Goal: Task Accomplishment & Management: Manage account settings

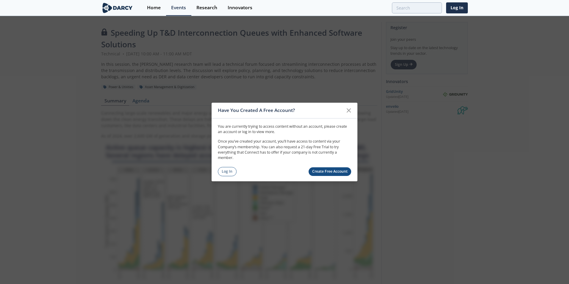
click at [345, 173] on link "Create Free Account" at bounding box center [330, 171] width 43 height 9
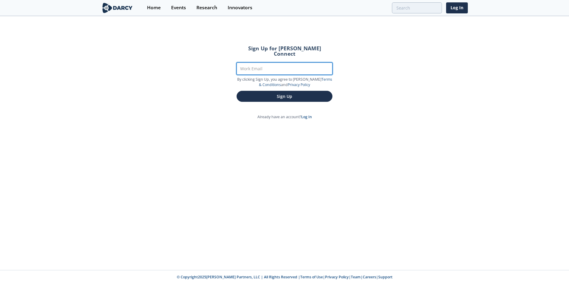
click at [265, 65] on input "Work Email" at bounding box center [285, 68] width 96 height 12
type input "[EMAIL_ADDRESS][DOMAIN_NAME]"
drag, startPoint x: 308, startPoint y: 62, endPoint x: 180, endPoint y: 65, distance: 127.7
click at [181, 65] on div "Sign Up for [PERSON_NAME] Connect Work Email [EMAIL_ADDRESS][DOMAIN_NAME] By cl…" at bounding box center [284, 143] width 569 height 253
drag, startPoint x: 416, startPoint y: 131, endPoint x: 333, endPoint y: 86, distance: 93.8
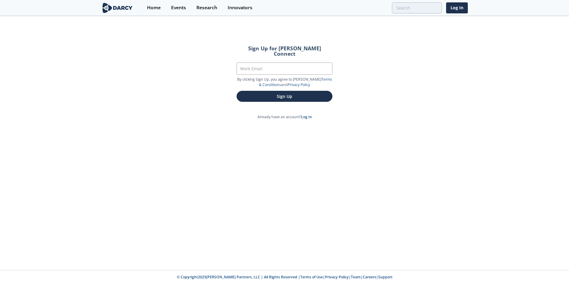
click at [414, 129] on div "Sign Up for [PERSON_NAME] Connect Work Email By clicking Sign Up, you agree to …" at bounding box center [284, 143] width 569 height 253
click at [270, 66] on input "Work Email" at bounding box center [285, 68] width 96 height 12
click at [292, 66] on input "Work Email" at bounding box center [285, 68] width 96 height 12
type input "[EMAIL_ADDRESS][DOMAIN_NAME]"
click at [287, 91] on button "Sign Up" at bounding box center [285, 96] width 96 height 11
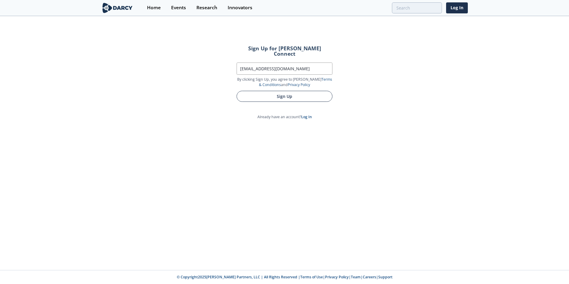
click at [289, 91] on button "Sign Up" at bounding box center [285, 96] width 96 height 11
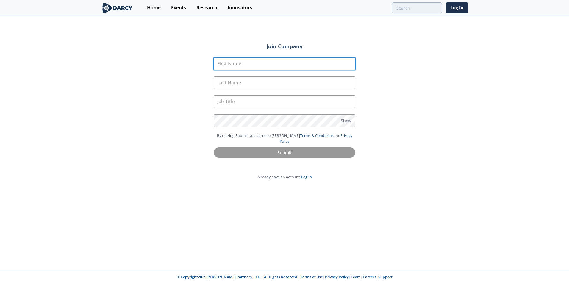
click at [280, 66] on input "First Name" at bounding box center [285, 63] width 142 height 13
type input "Kurtis"
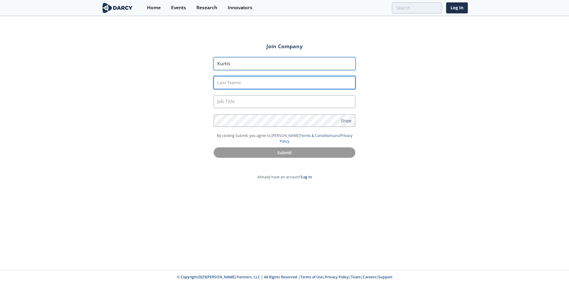
type input "Buck"
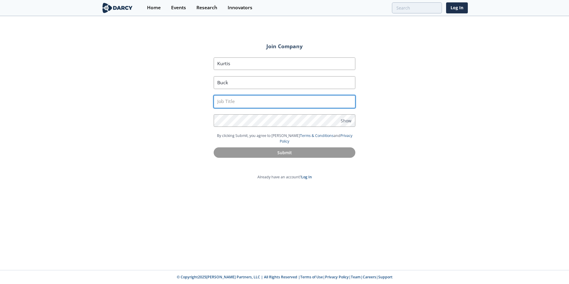
click at [239, 103] on input "text" at bounding box center [285, 101] width 142 height 13
type input "DER Integration Engineer"
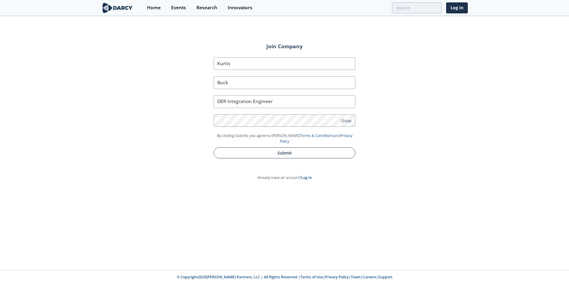
click at [281, 147] on button "Submit" at bounding box center [285, 152] width 142 height 11
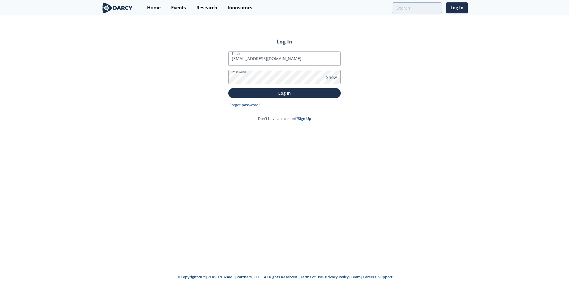
click at [228, 88] on button "Log In" at bounding box center [284, 93] width 112 height 10
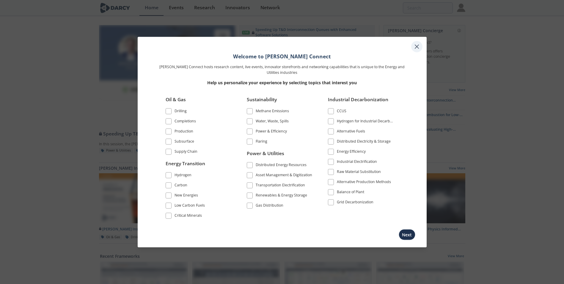
click at [418, 46] on icon at bounding box center [417, 47] width 4 height 4
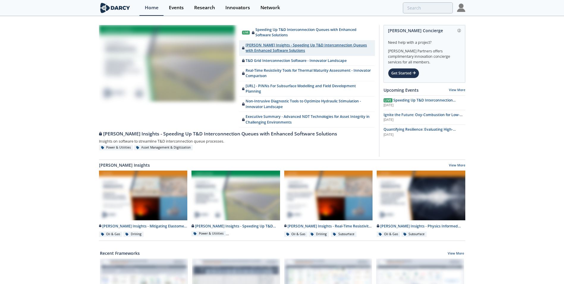
click at [281, 46] on link "Darcy Insights - Speeding Up T&D Interconnection Queues with Enhanced Software …" at bounding box center [307, 47] width 136 height 15
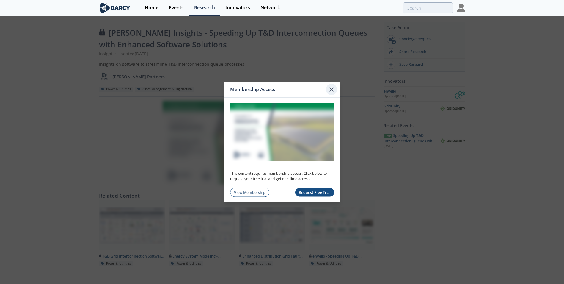
click at [334, 90] on icon at bounding box center [331, 89] width 7 height 7
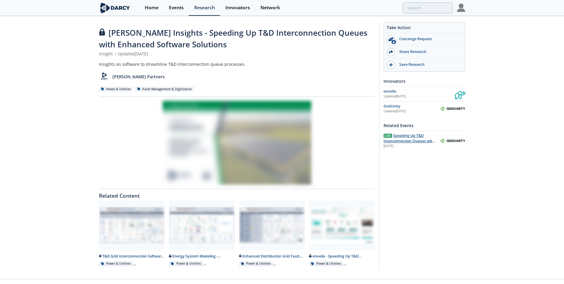
click at [413, 140] on span "Speeding Up T&D Interconnection Queues with Enhanced Software Solutions" at bounding box center [410, 141] width 52 height 16
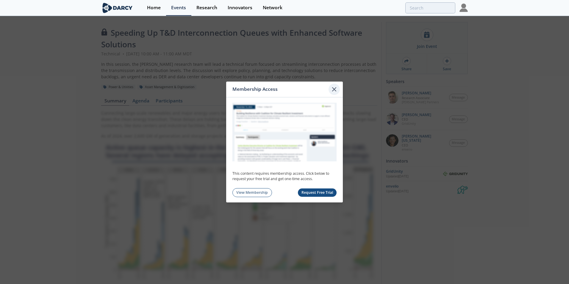
click at [334, 88] on icon at bounding box center [334, 89] width 7 height 7
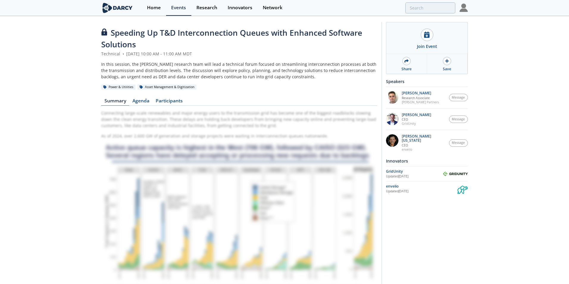
click at [463, 9] on img at bounding box center [463, 8] width 8 height 8
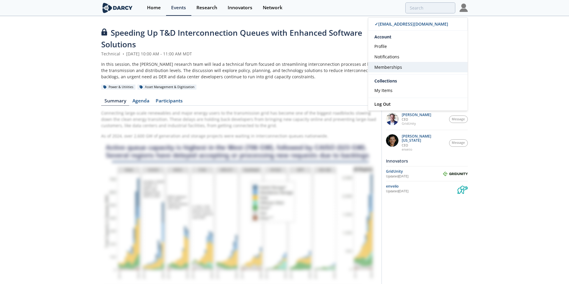
click at [392, 66] on span "Memberships" at bounding box center [388, 67] width 28 height 6
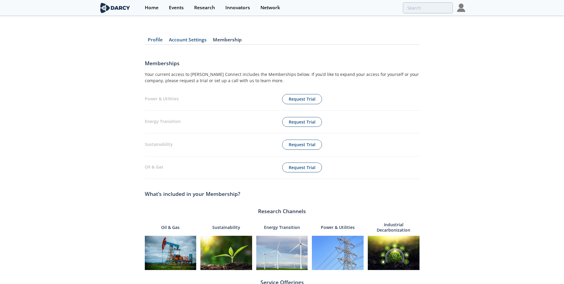
click at [226, 37] on link "Membership" at bounding box center [227, 40] width 35 height 7
